Goal: Task Accomplishment & Management: Manage account settings

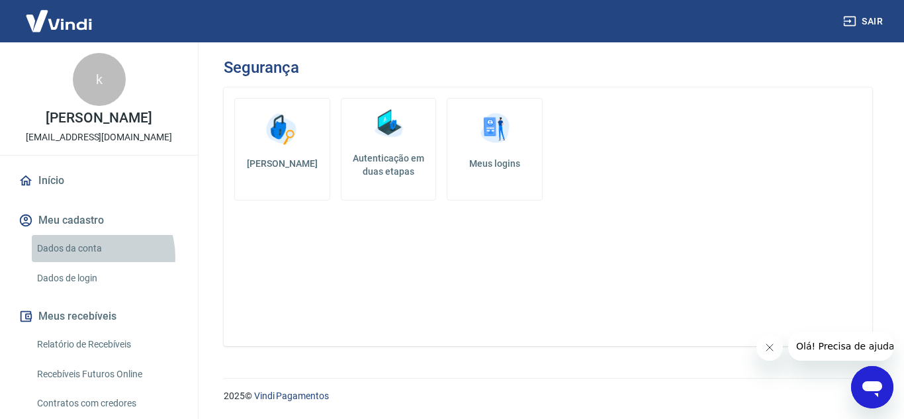
click at [89, 262] on link "Dados da conta" at bounding box center [107, 248] width 150 height 27
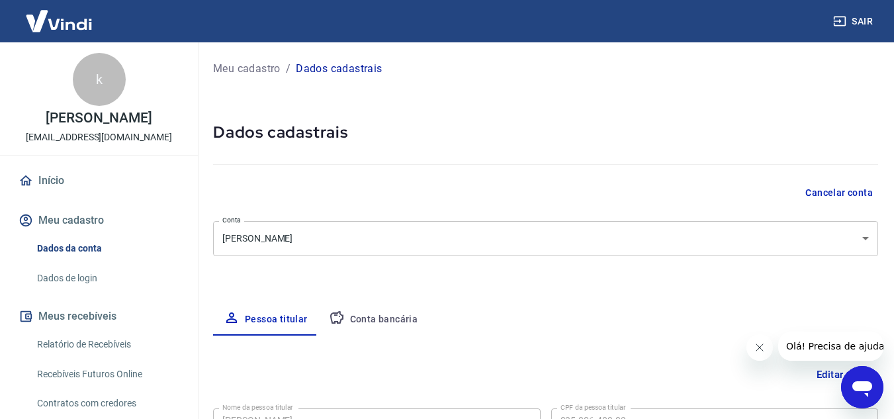
select select "SC"
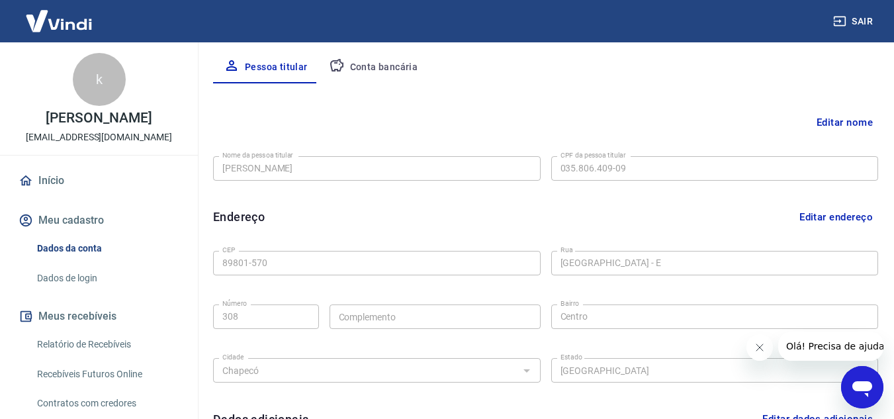
scroll to position [230, 0]
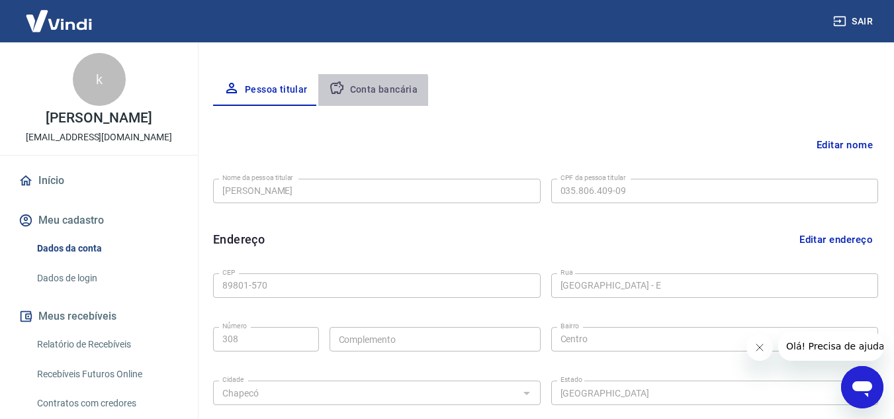
click at [362, 95] on button "Conta bancária" at bounding box center [373, 90] width 110 height 32
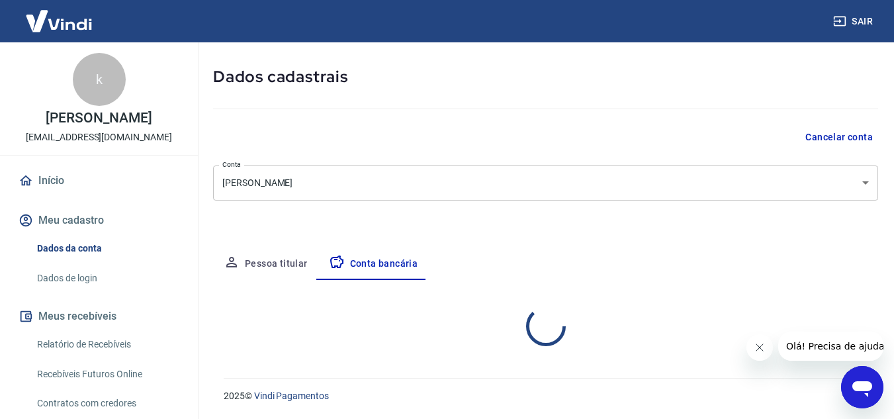
scroll to position [184, 0]
select select "1"
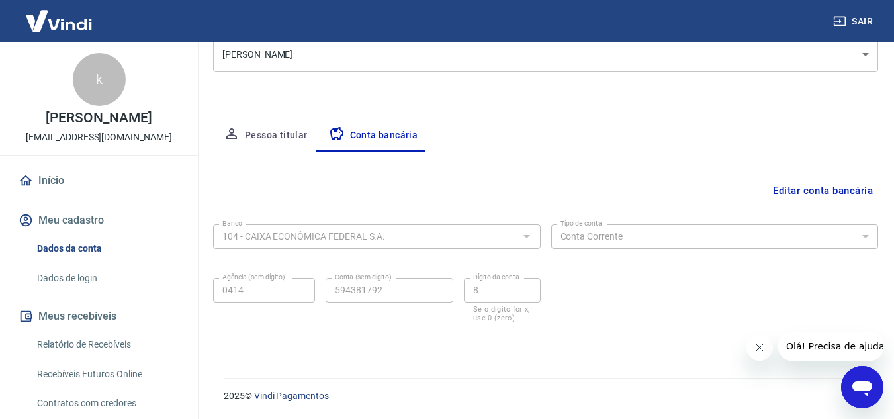
click at [863, 21] on button "Sair" at bounding box center [854, 21] width 48 height 24
